Goal: Task Accomplishment & Management: Manage account settings

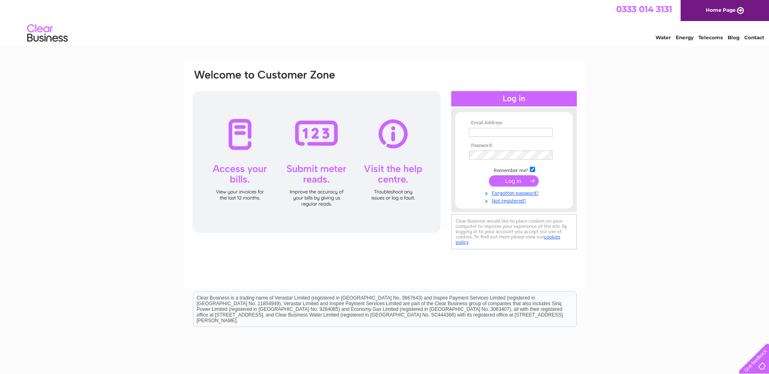
click at [483, 132] on input "text" at bounding box center [510, 132] width 83 height 9
type input "[PERSON_NAME][EMAIL_ADDRESS][DOMAIN_NAME][PERSON_NAME]"
click at [516, 201] on link "Not registered?" at bounding box center [515, 201] width 92 height 8
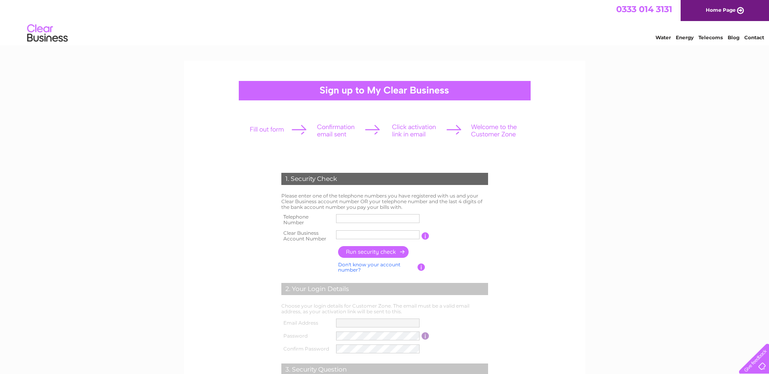
click at [463, 95] on div at bounding box center [385, 90] width 292 height 19
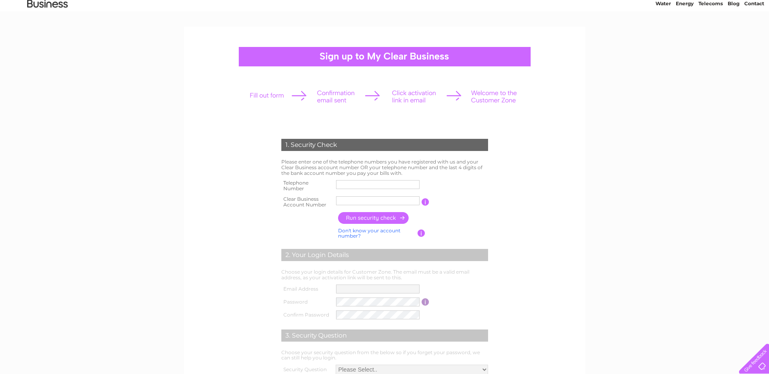
scroll to position [81, 0]
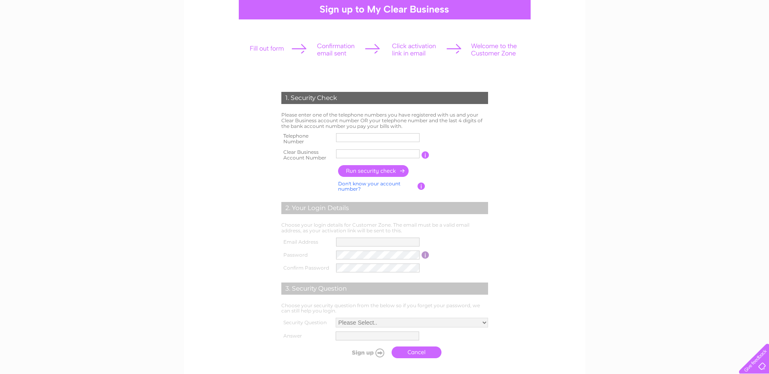
click at [364, 137] on input "text" at bounding box center [377, 137] width 83 height 9
type input "07540814236"
click at [357, 156] on input "text" at bounding box center [377, 154] width 83 height 9
paste input "911636"
type input "911636"
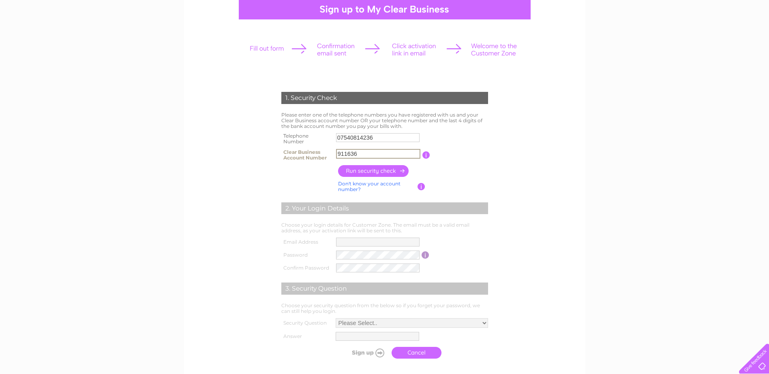
click at [376, 170] on input "button" at bounding box center [373, 171] width 71 height 12
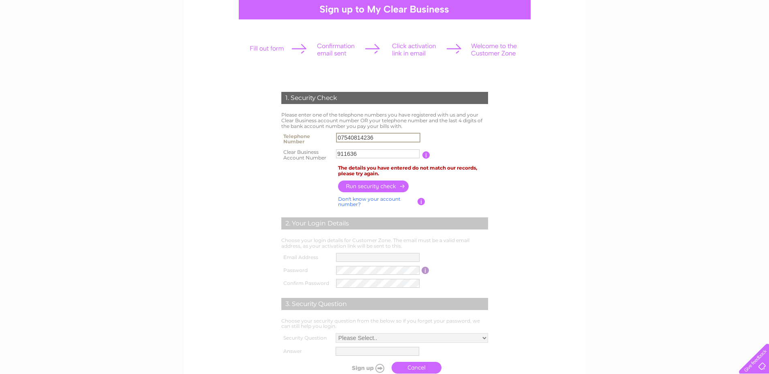
drag, startPoint x: 389, startPoint y: 139, endPoint x: 317, endPoint y: 138, distance: 72.1
click at [317, 138] on tr "Telephone Number 07540814236" at bounding box center [384, 139] width 211 height 16
type input "01314557999"
click at [396, 185] on input "button" at bounding box center [373, 187] width 71 height 12
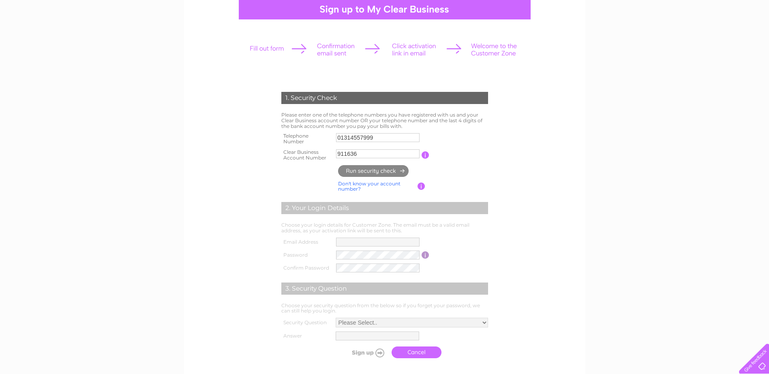
type input "**********"
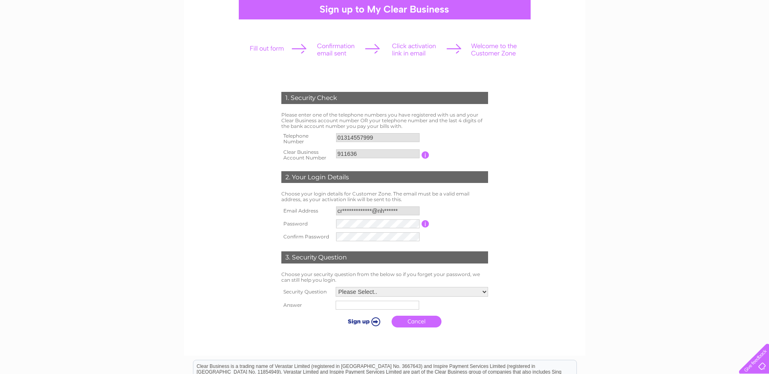
click at [414, 210] on input "**********" at bounding box center [377, 211] width 83 height 9
click at [402, 213] on input "**********" at bounding box center [378, 212] width 84 height 10
click at [425, 222] on input "button" at bounding box center [426, 224] width 8 height 7
click at [293, 218] on tr "Password Password must be at least 6 characters long" at bounding box center [384, 225] width 211 height 14
click at [518, 204] on form "1. Security Check Please enter one of the telephone numbers you have registered…" at bounding box center [385, 212] width 386 height 273
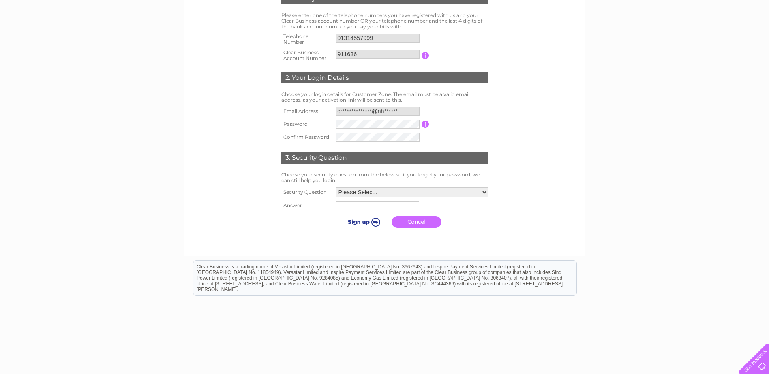
scroll to position [203, 0]
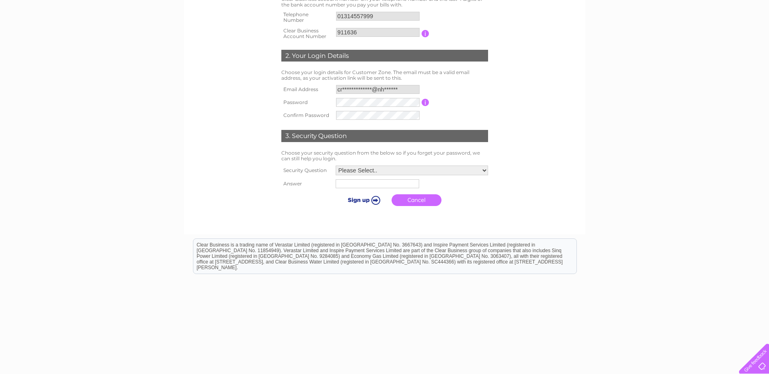
click at [361, 171] on select "Please Select.. In what town or city was your first job? In what town or city d…" at bounding box center [412, 171] width 152 height 10
select select "1"
click at [335, 166] on select "Please Select.. In what town or city was your first job? In what town or city d…" at bounding box center [411, 171] width 153 height 11
click at [358, 184] on input "text" at bounding box center [378, 185] width 84 height 10
type input "Edinburgh"
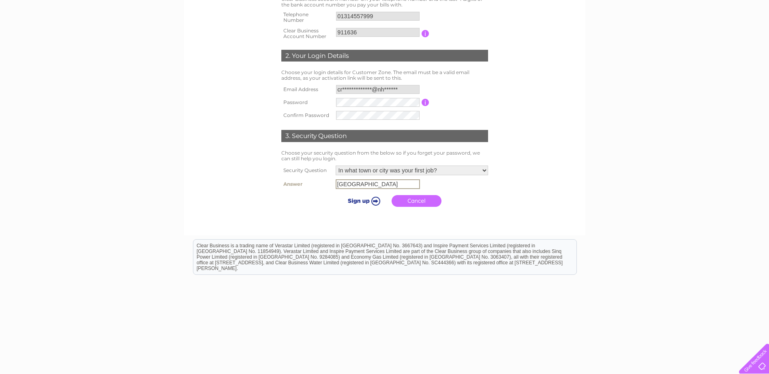
click at [362, 203] on input "submit" at bounding box center [363, 200] width 50 height 11
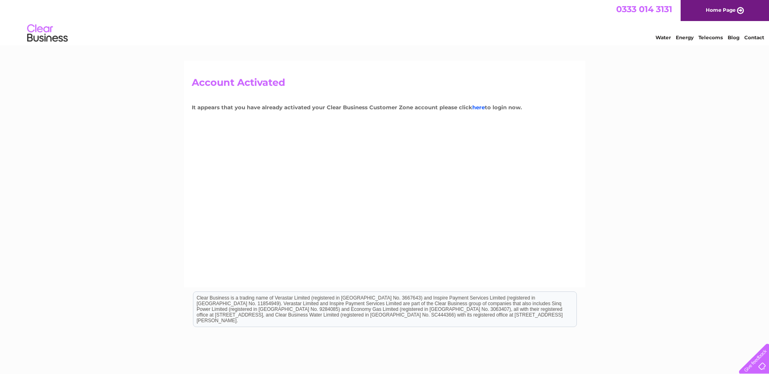
click at [476, 108] on link "here" at bounding box center [478, 107] width 13 height 6
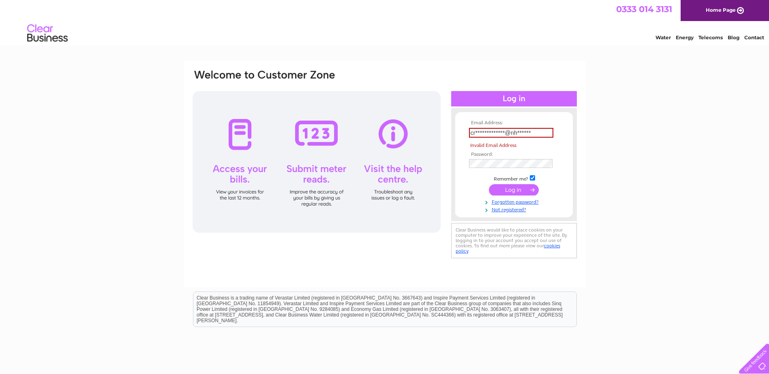
click at [513, 186] on input "submit" at bounding box center [514, 189] width 50 height 11
click at [545, 133] on input "**********" at bounding box center [511, 133] width 84 height 10
click at [698, 172] on div "**********" at bounding box center [384, 244] width 769 height 366
click at [541, 132] on input "**********" at bounding box center [511, 133] width 84 height 10
drag, startPoint x: 541, startPoint y: 132, endPoint x: 378, endPoint y: 130, distance: 163.3
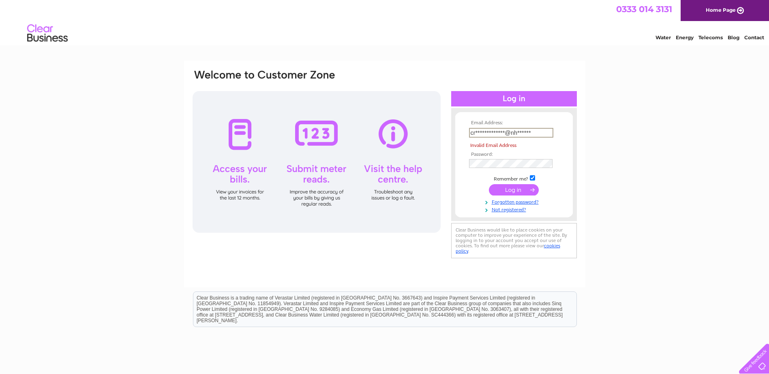
click at [378, 130] on div "**********" at bounding box center [385, 165] width 386 height 192
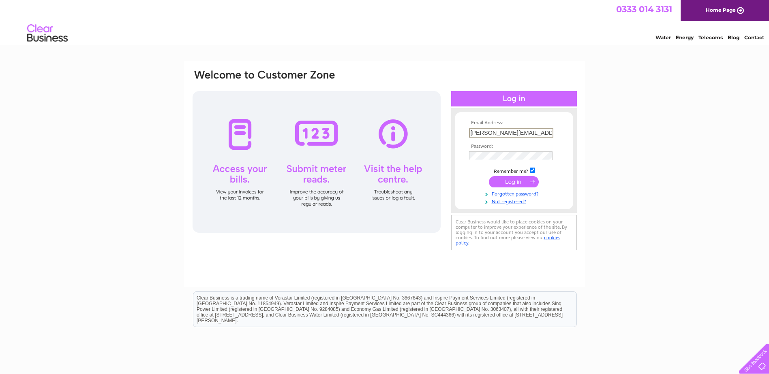
type input "craig.ferguson3@nhs.scot"
click at [701, 150] on div "Email Address: craig.ferguson3@nhs.scot Password: Forgotten password?" at bounding box center [384, 244] width 769 height 366
click at [516, 183] on input "submit" at bounding box center [514, 180] width 50 height 11
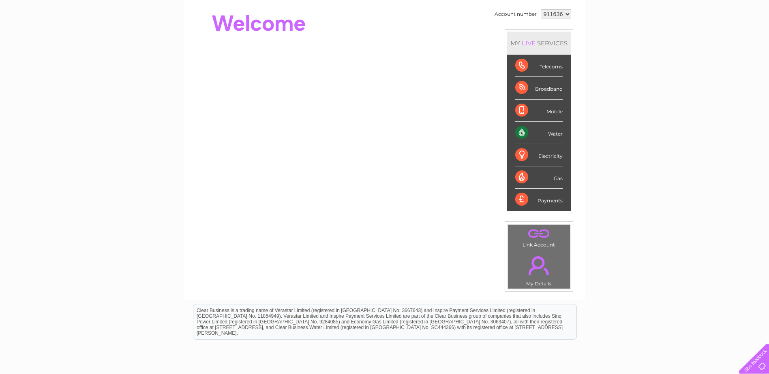
scroll to position [26, 0]
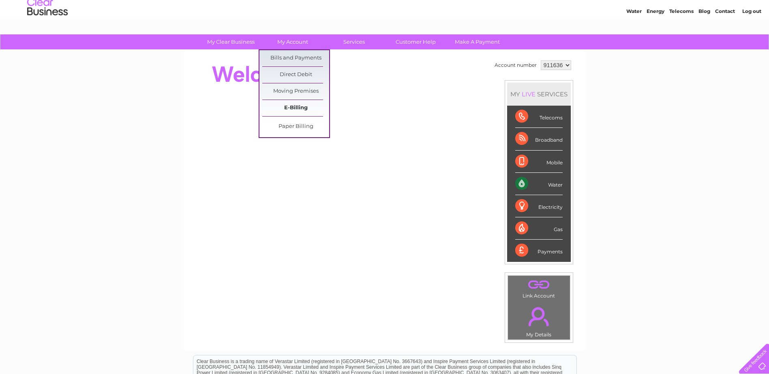
click at [295, 106] on link "E-Billing" at bounding box center [295, 108] width 67 height 16
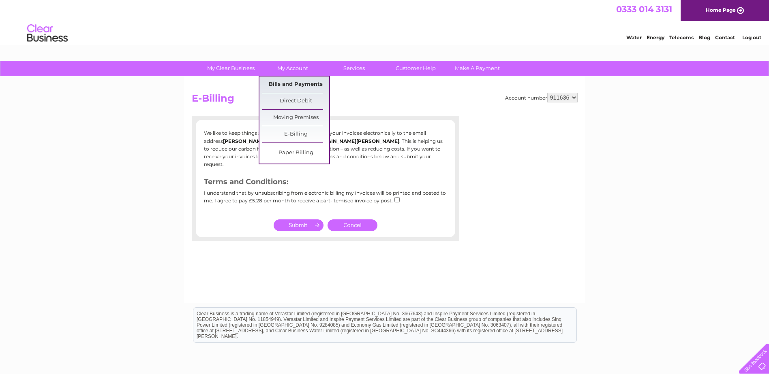
click at [287, 82] on link "Bills and Payments" at bounding box center [295, 85] width 67 height 16
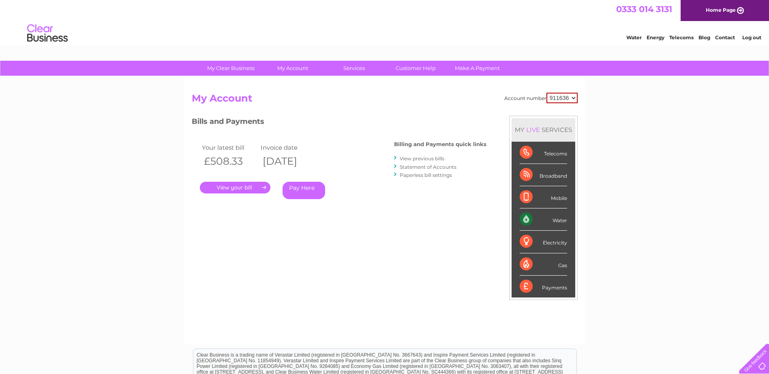
click at [227, 187] on link "." at bounding box center [235, 188] width 71 height 12
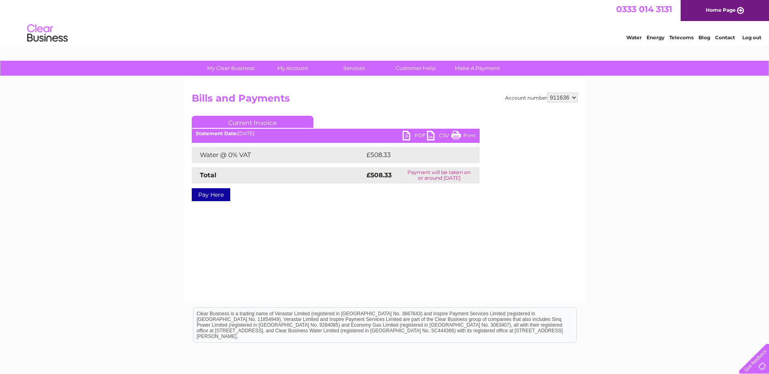
click at [418, 136] on link "PDF" at bounding box center [414, 137] width 24 height 12
